Goal: Find specific page/section: Find specific page/section

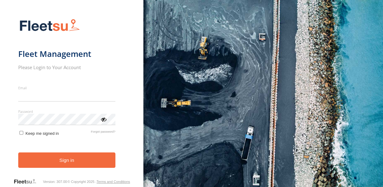
type input "**********"
click at [64, 166] on button "Sign in" at bounding box center [66, 159] width 97 height 15
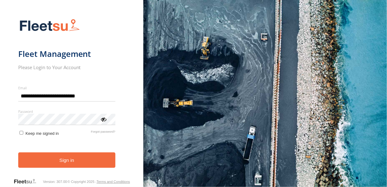
click at [64, 166] on button "Sign in" at bounding box center [66, 159] width 97 height 15
click at [63, 165] on button "Sign in" at bounding box center [66, 159] width 97 height 15
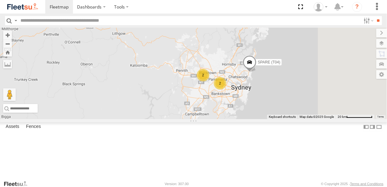
drag, startPoint x: 338, startPoint y: 94, endPoint x: 309, endPoint y: 77, distance: 33.2
click at [309, 77] on div "2 Rural (T08 - Matt) 2 SPARE (T04)" at bounding box center [193, 73] width 387 height 91
